Goal: Information Seeking & Learning: Learn about a topic

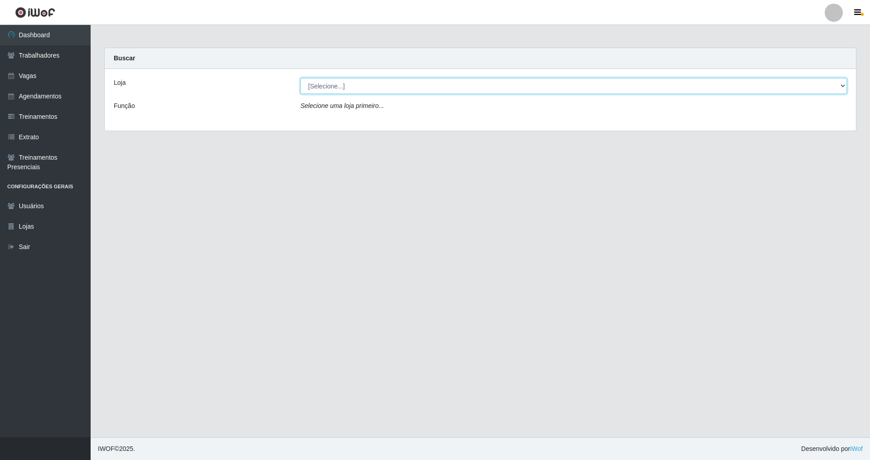
drag, startPoint x: 840, startPoint y: 83, endPoint x: 429, endPoint y: 91, distance: 410.3
click at [829, 85] on select "[Selecione...] [GEOGRAPHIC_DATA] [GEOGRAPHIC_DATA]" at bounding box center [574, 86] width 547 height 16
select select "65"
click at [301, 78] on select "[Selecione...] [GEOGRAPHIC_DATA] [GEOGRAPHIC_DATA]" at bounding box center [574, 86] width 547 height 16
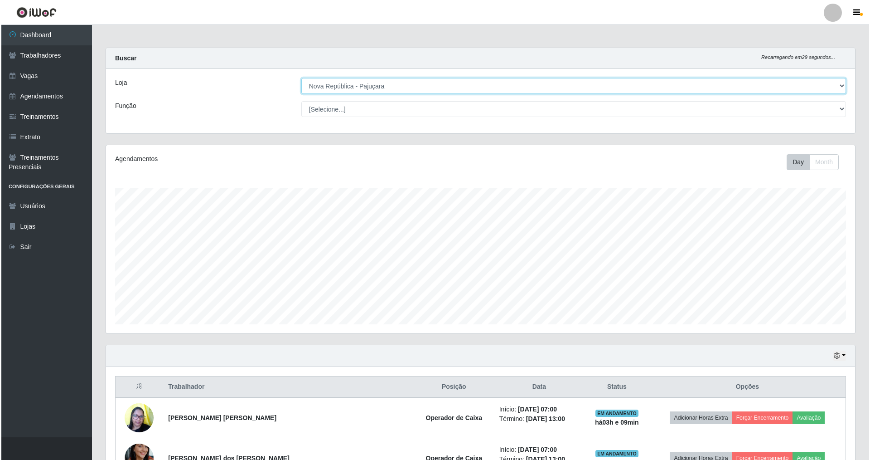
scroll to position [188, 749]
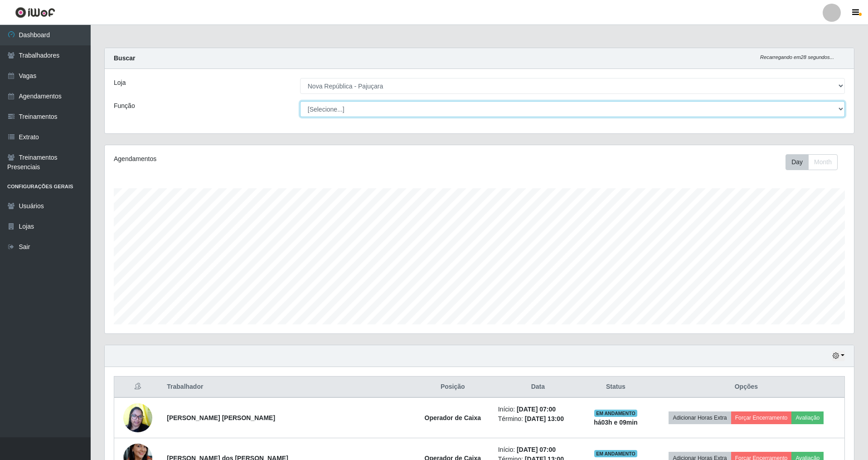
drag, startPoint x: 842, startPoint y: 108, endPoint x: 632, endPoint y: 101, distance: 209.6
click at [811, 101] on div "Loja [Selecione...] [GEOGRAPHIC_DATA] [GEOGRAPHIC_DATA] Função [Selecione...] B…" at bounding box center [479, 101] width 749 height 64
select select "22"
click at [301, 101] on select "[Selecione...] Balconista Operador de Caixa Repositor" at bounding box center [572, 109] width 545 height 16
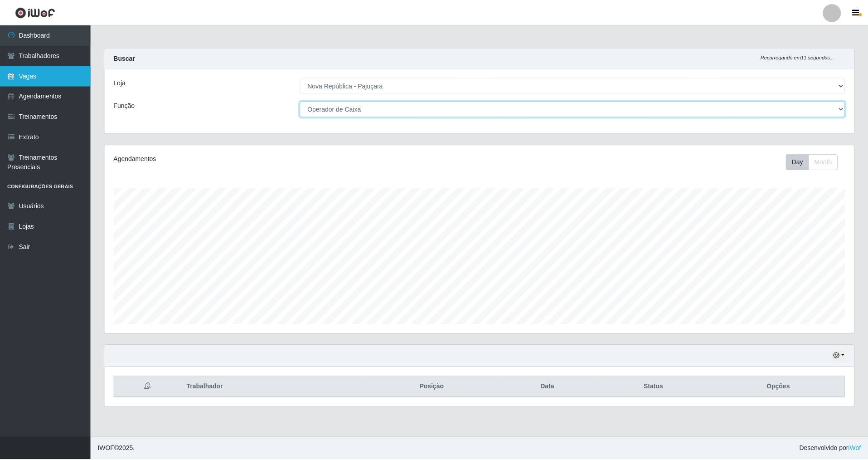
scroll to position [453140, 452579]
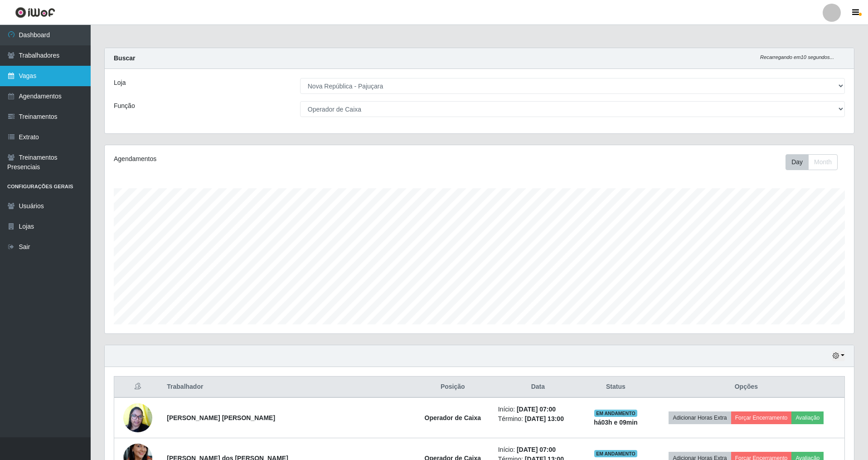
click at [44, 79] on link "Vagas" at bounding box center [45, 76] width 91 height 20
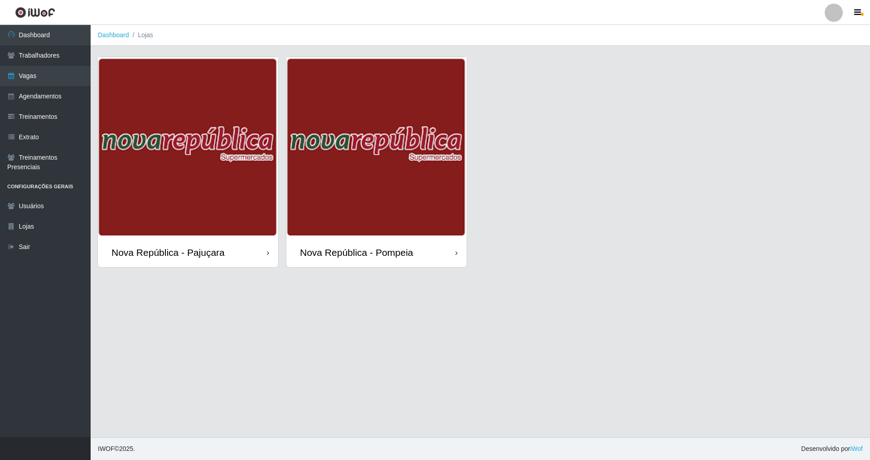
click at [167, 250] on div "Nova República - Pajuçara" at bounding box center [168, 252] width 113 height 11
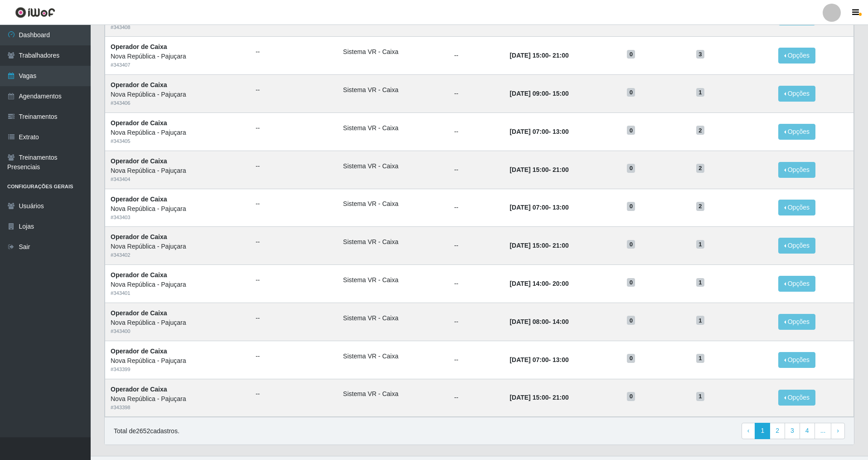
scroll to position [309, 0]
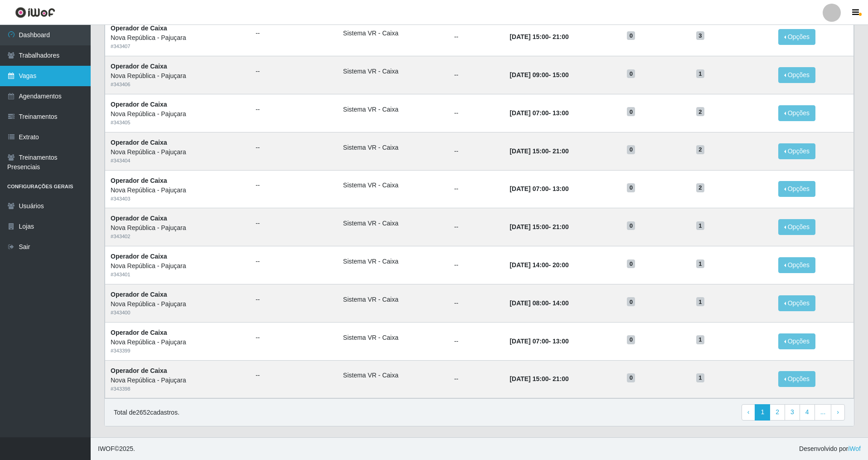
click at [35, 73] on link "Vagas" at bounding box center [45, 76] width 91 height 20
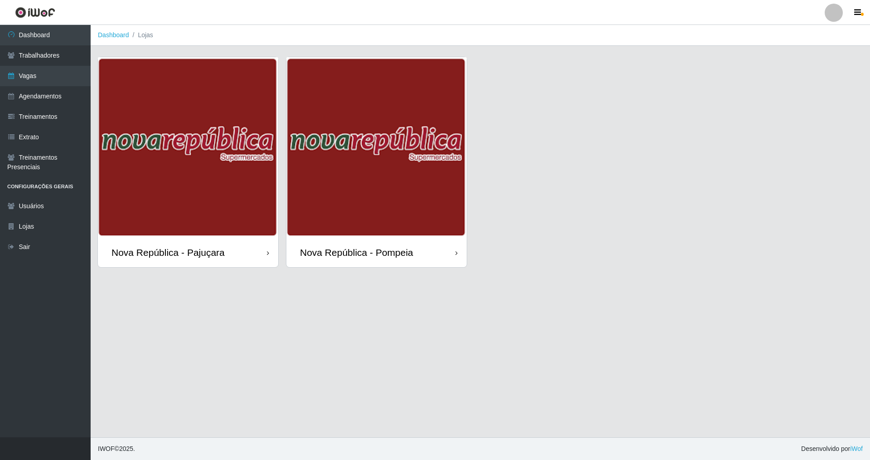
click at [400, 259] on div "Nova República - Pompeia" at bounding box center [377, 252] width 180 height 29
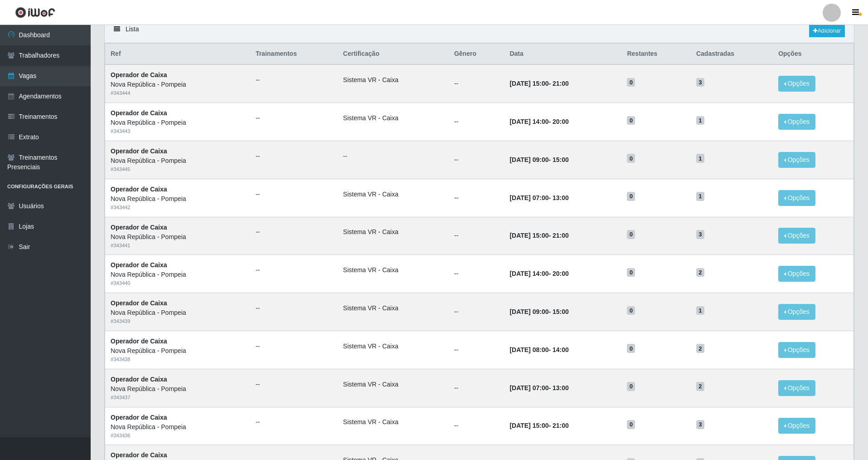
scroll to position [309, 0]
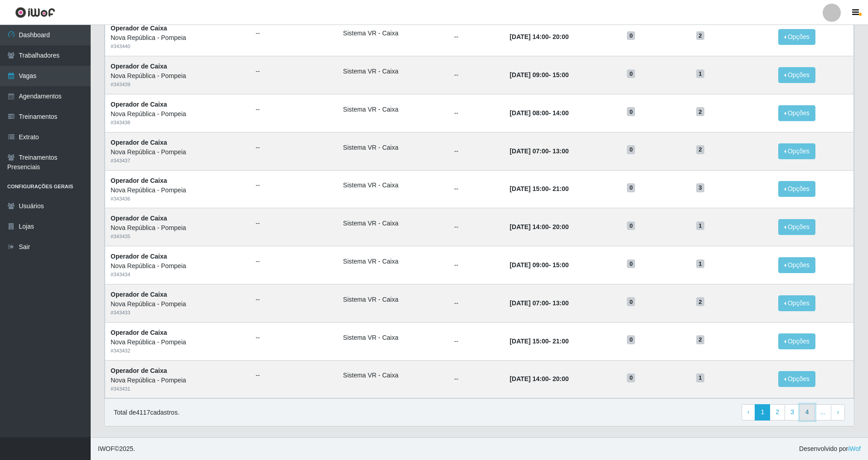
click at [804, 412] on link "4" at bounding box center [807, 412] width 15 height 16
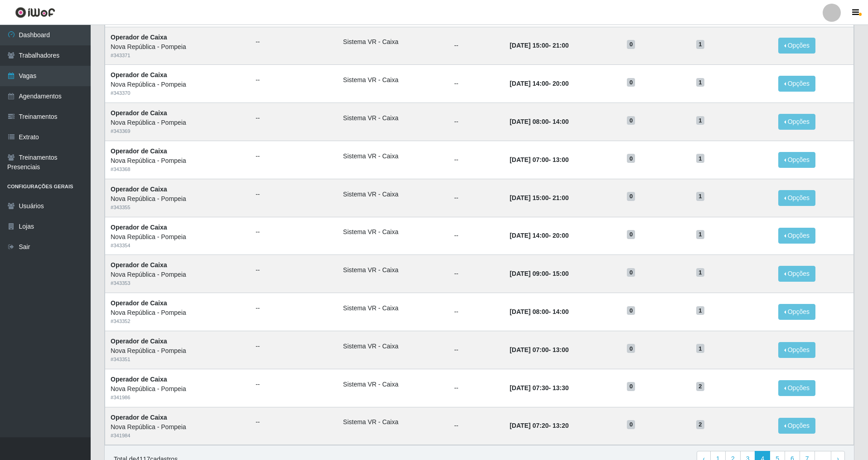
scroll to position [253, 0]
